Goal: Information Seeking & Learning: Learn about a topic

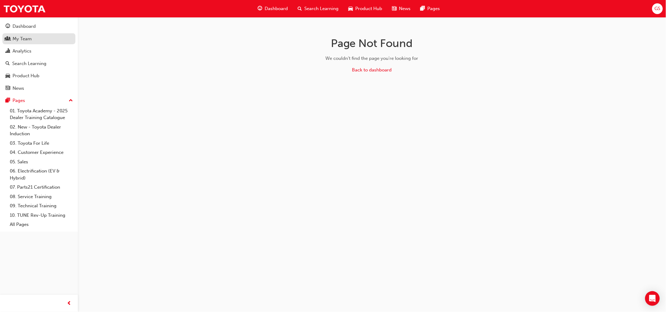
click at [27, 40] on div "My Team" at bounding box center [22, 38] width 19 height 7
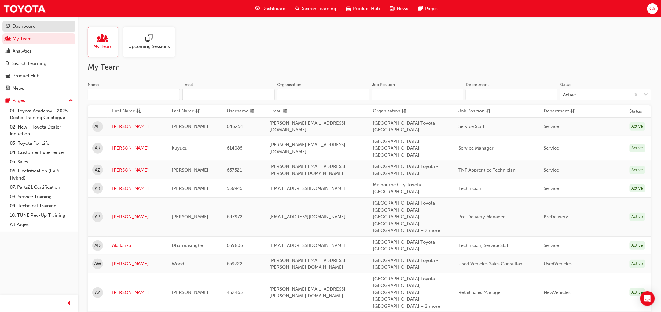
click at [31, 21] on link "Dashboard" at bounding box center [38, 26] width 73 height 11
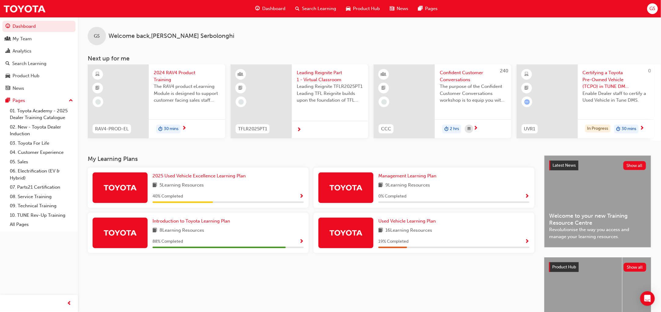
click at [310, 11] on span "Search Learning" at bounding box center [319, 8] width 34 height 7
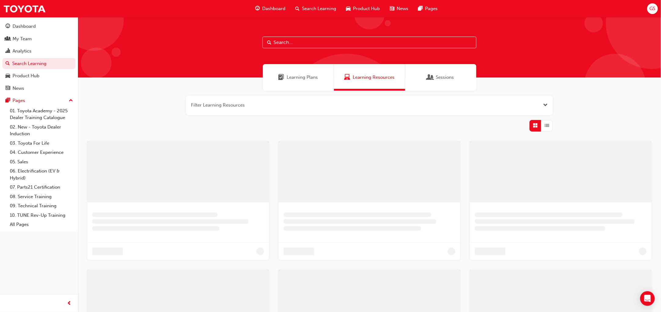
click at [339, 39] on input "text" at bounding box center [369, 43] width 214 height 12
type input "p"
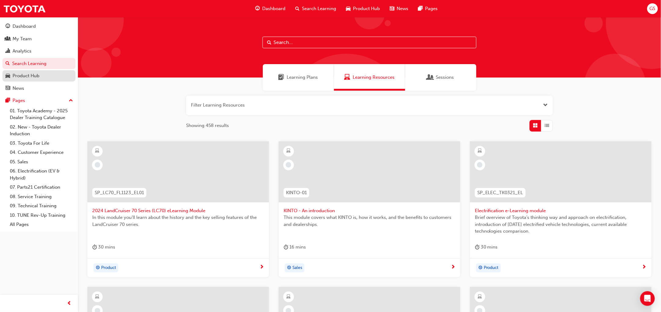
click at [38, 73] on div "Product Hub" at bounding box center [26, 75] width 27 height 7
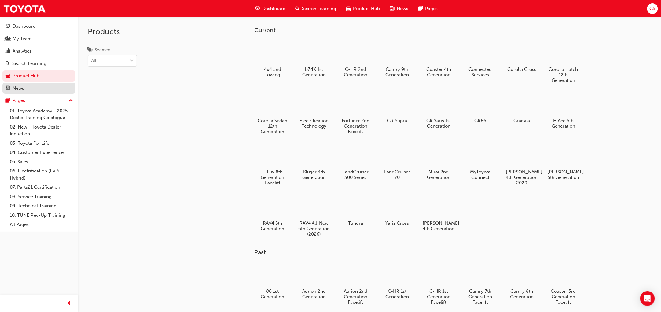
click at [45, 87] on div "News" at bounding box center [38, 89] width 67 height 8
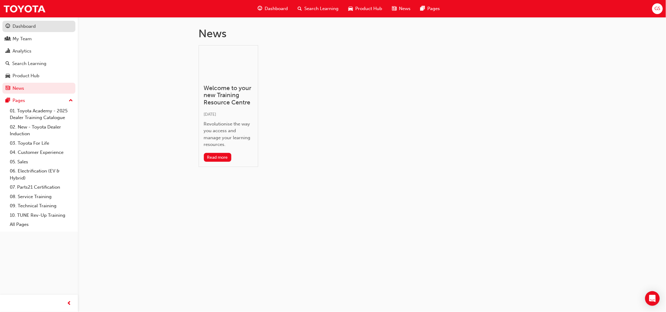
click at [36, 23] on div "Dashboard" at bounding box center [38, 27] width 67 height 8
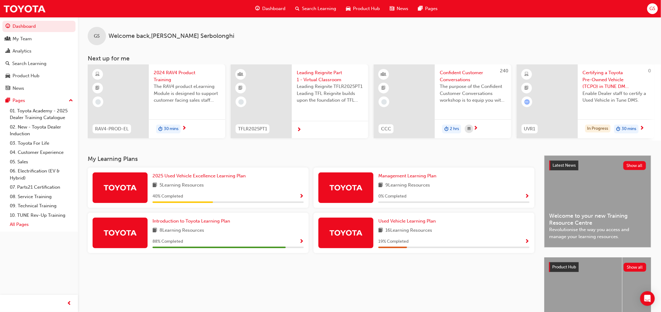
click at [27, 223] on link "All Pages" at bounding box center [41, 224] width 68 height 9
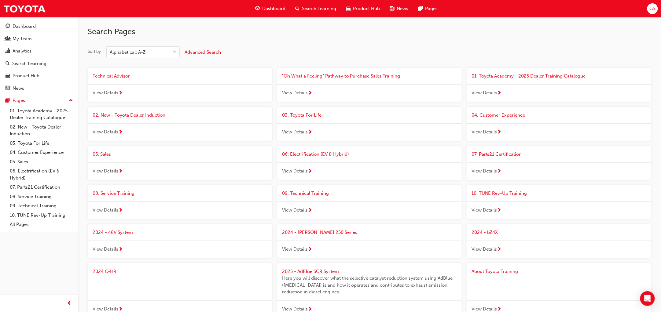
click at [119, 171] on span "next-icon" at bounding box center [120, 171] width 5 height 5
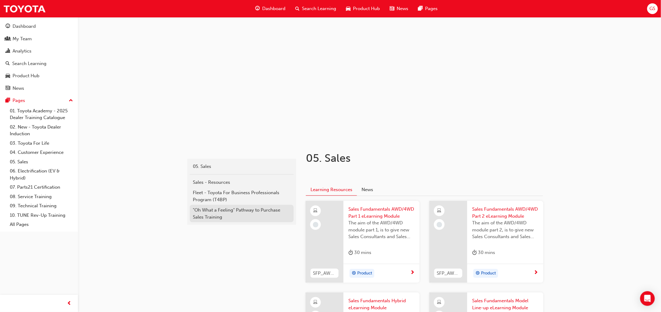
click at [265, 215] on div ""Oh What a Feeling" Pathway to Purchase Sales Training" at bounding box center [242, 214] width 98 height 14
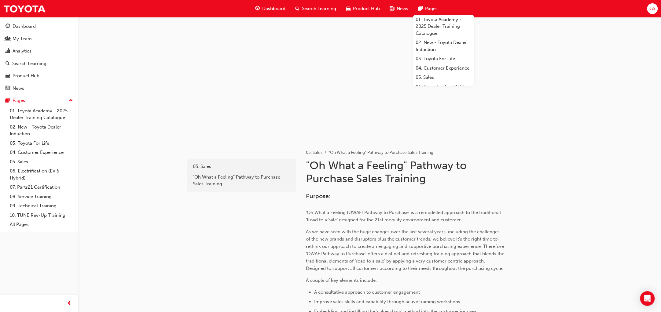
click at [568, 4] on div "Dashboard Search Learning Product Hub News Pages 01. Toyota Academy - 2025 Deal…" at bounding box center [330, 8] width 661 height 17
click at [609, 97] on div at bounding box center [369, 78] width 583 height 122
click at [526, 89] on div at bounding box center [369, 78] width 366 height 122
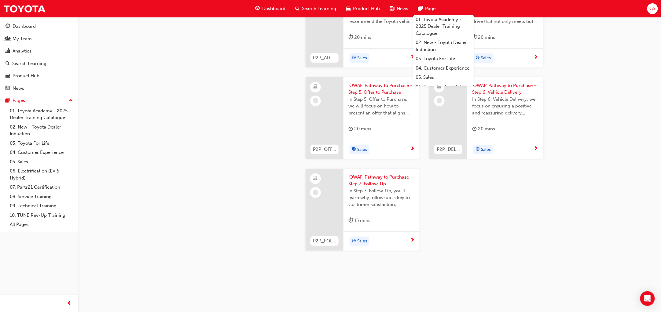
scroll to position [1069, 0]
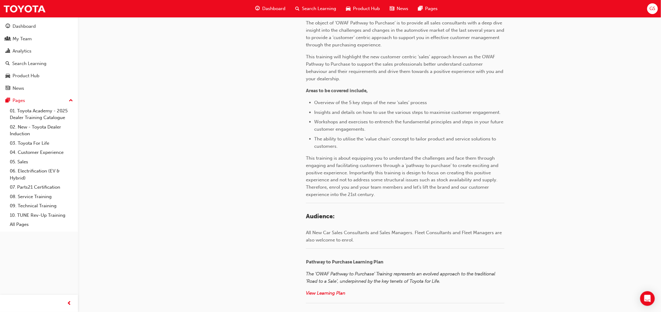
scroll to position [229, 0]
